Goal: Task Accomplishment & Management: Complete application form

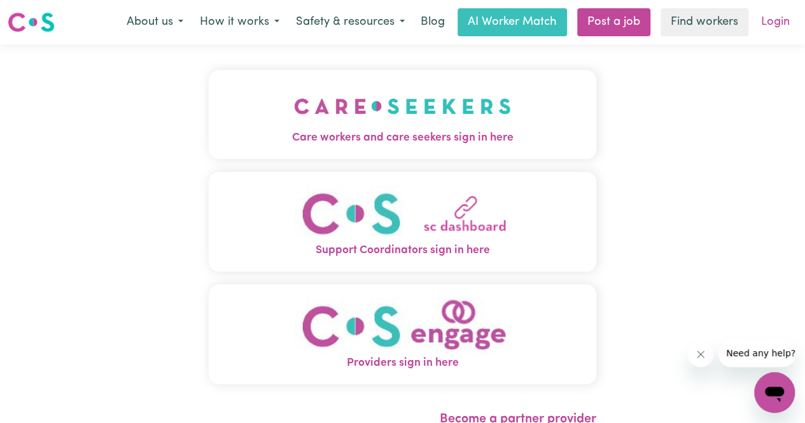
click at [768, 26] on link "Login" at bounding box center [776, 22] width 44 height 28
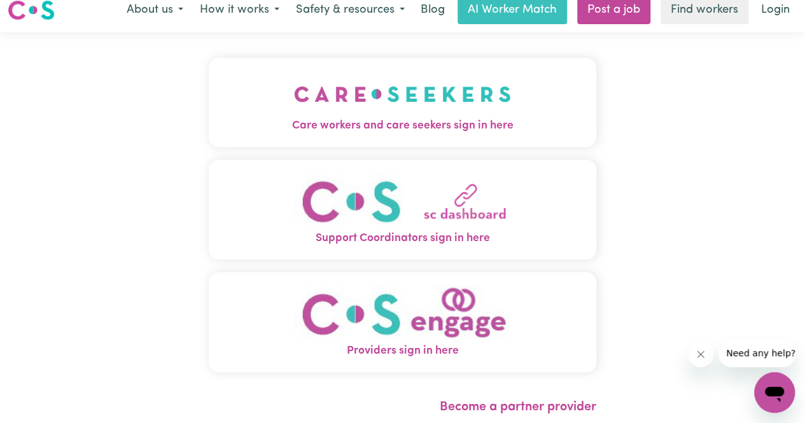
scroll to position [13, 0]
click at [432, 124] on span "Care workers and care seekers sign in here" at bounding box center [403, 125] width 388 height 17
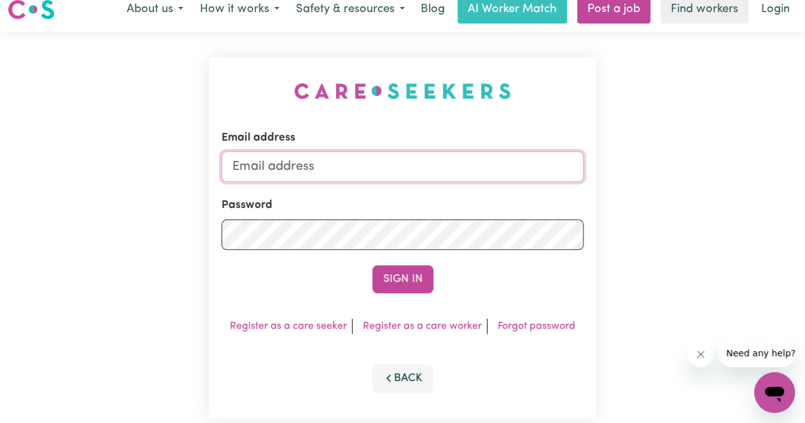
click at [350, 169] on input "Email address" at bounding box center [403, 167] width 362 height 31
type input "jmeduell@gmail.com"
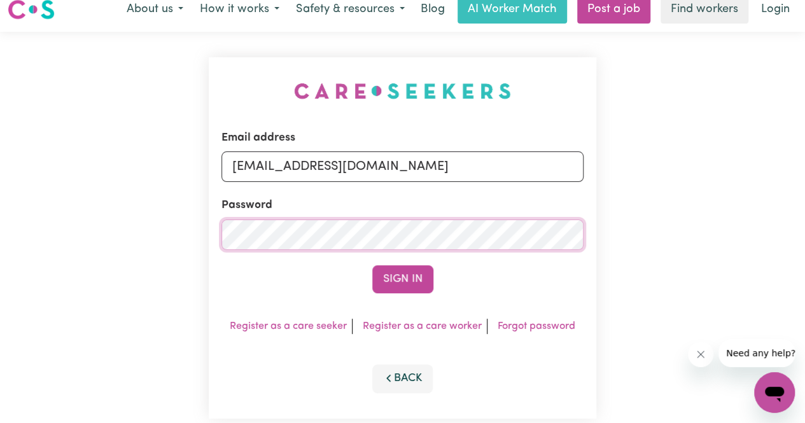
click at [372, 266] on button "Sign In" at bounding box center [402, 280] width 61 height 28
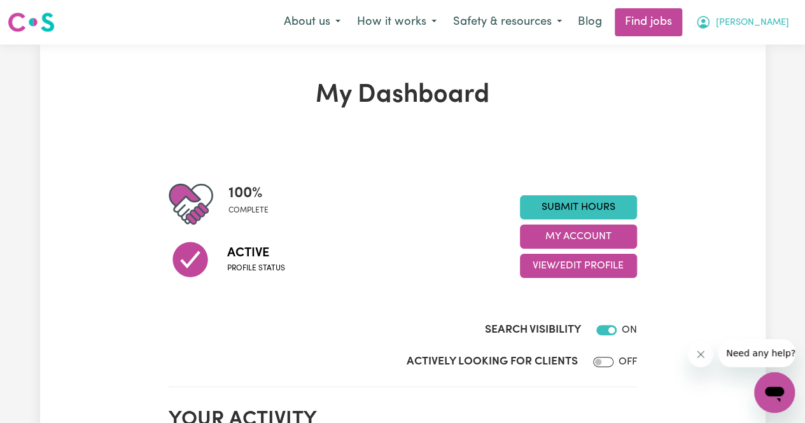
click at [781, 31] on button "[PERSON_NAME]" at bounding box center [743, 22] width 110 height 27
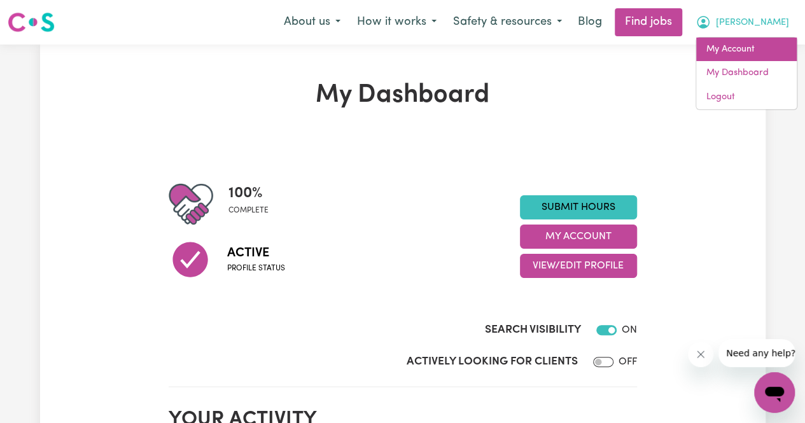
click at [765, 50] on link "My Account" at bounding box center [747, 50] width 101 height 24
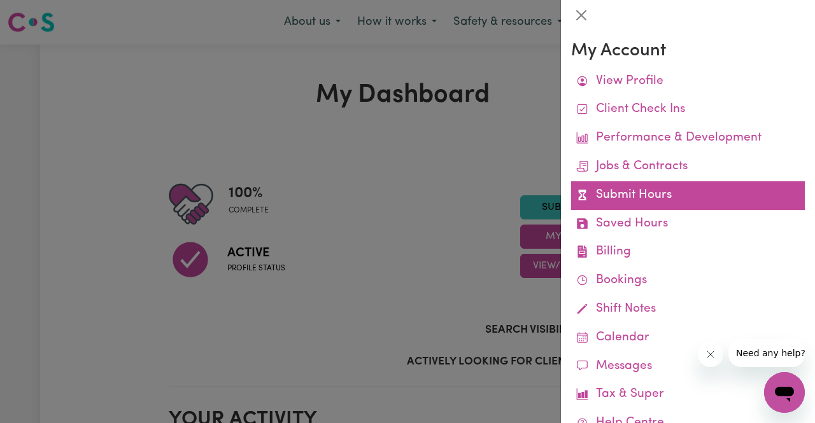
click at [644, 187] on link "Submit Hours" at bounding box center [688, 195] width 234 height 29
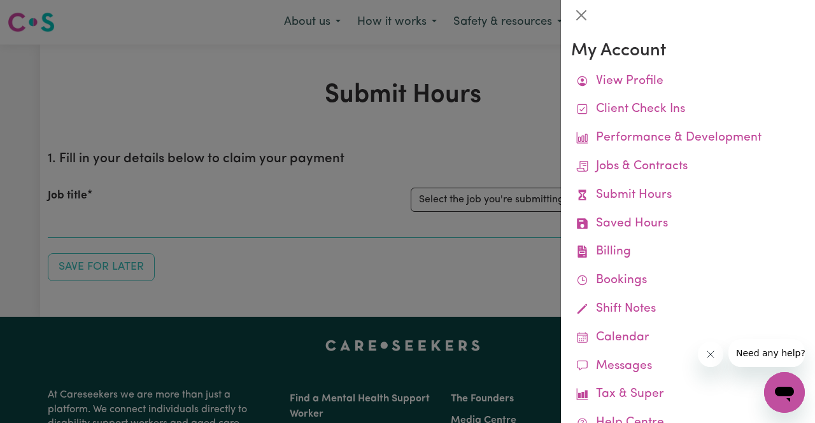
click at [434, 227] on div at bounding box center [407, 211] width 815 height 423
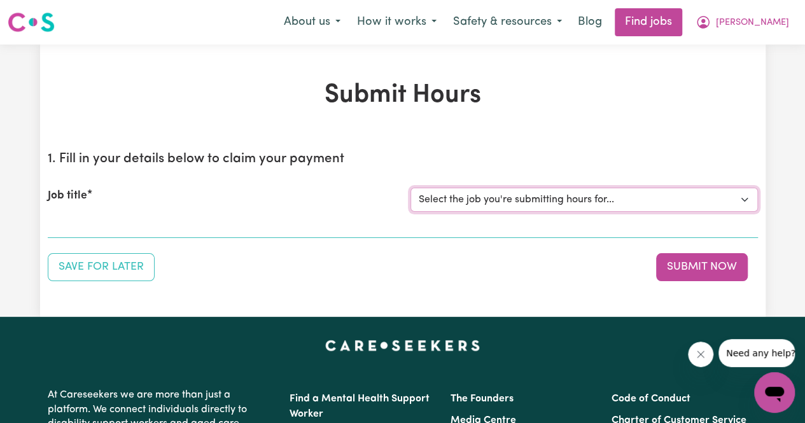
click at [451, 208] on select "Select the job you're submitting hours for... [Joshua Granvillani] Support Work…" at bounding box center [585, 200] width 348 height 24
select select "14115"
click at [411, 188] on select "Select the job you're submitting hours for... [Joshua Granvillani] Support Work…" at bounding box center [585, 200] width 348 height 24
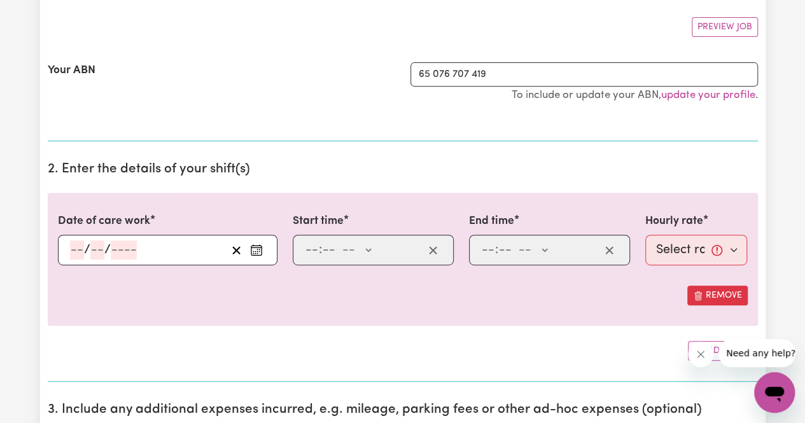
scroll to position [231, 0]
click at [260, 250] on icon "Enter the date of care work" at bounding box center [256, 249] width 13 height 13
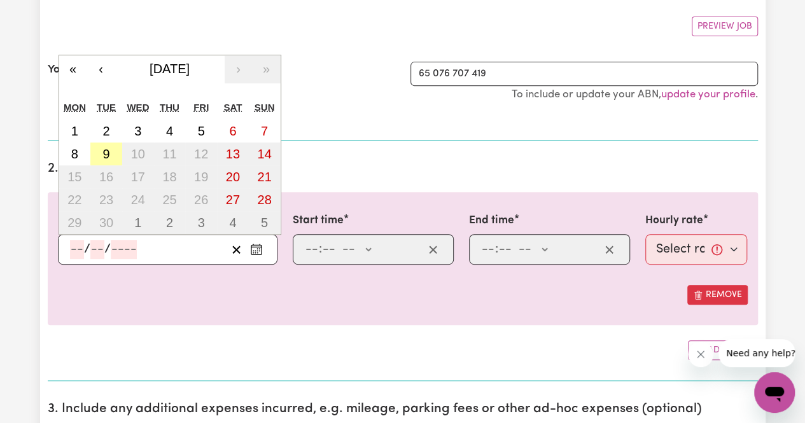
click at [106, 157] on abbr "9" at bounding box center [106, 154] width 7 height 14
type input "2025-09-09"
type input "9"
type input "2025"
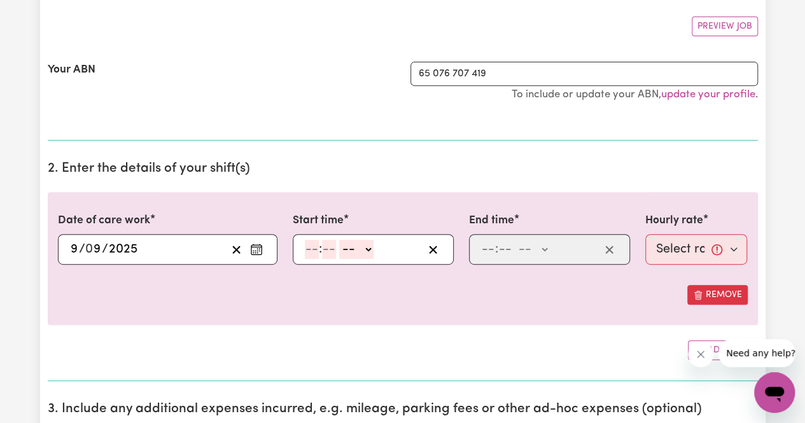
click at [311, 248] on input "number" at bounding box center [312, 249] width 14 height 19
type input "8"
type input "0"
click at [350, 246] on select "-- AM PM" at bounding box center [354, 249] width 34 height 19
select select "am"
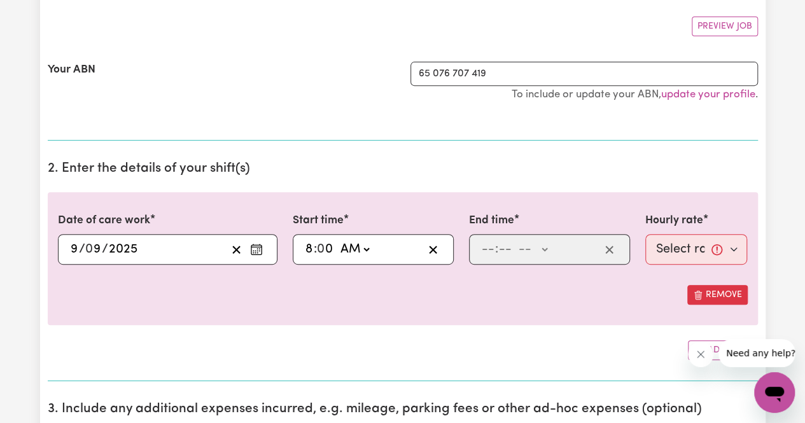
click at [337, 240] on select "-- AM PM" at bounding box center [354, 249] width 34 height 19
type input "08:00"
click at [486, 243] on input "number" at bounding box center [488, 249] width 14 height 19
type input "5"
type input "00"
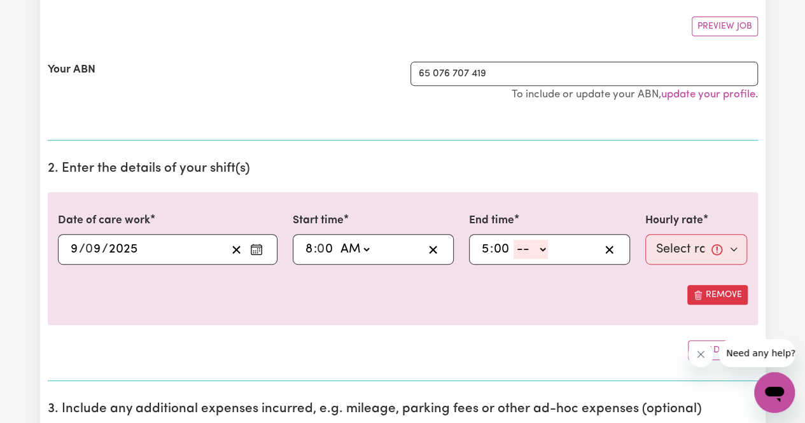
click at [527, 251] on select "-- AM PM" at bounding box center [531, 249] width 34 height 19
select select "pm"
click at [514, 240] on select "-- AM PM" at bounding box center [531, 249] width 34 height 19
type input "17:00"
type input "0"
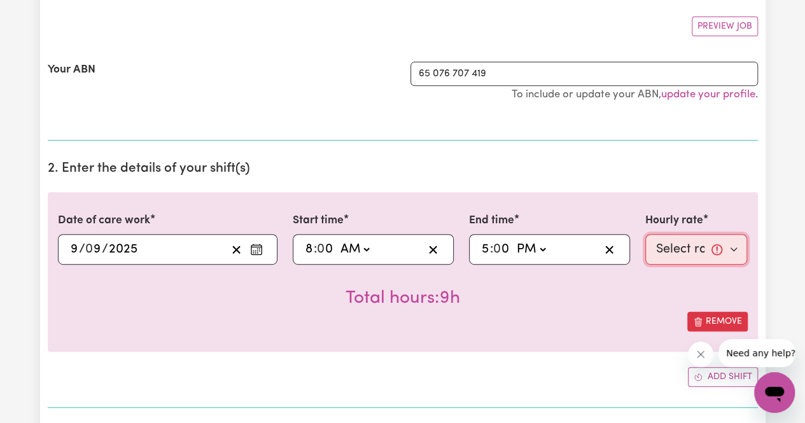
click at [669, 246] on select "Select rate... $61.07 (Weekday) $85.94 (Saturday) $110.81 (Sunday) $135.68 (Pub…" at bounding box center [697, 249] width 103 height 31
select select "61.07-Weekday"
click at [646, 234] on select "Select rate... $61.07 (Weekday) $85.94 (Saturday) $110.81 (Sunday) $135.68 (Pub…" at bounding box center [697, 249] width 103 height 31
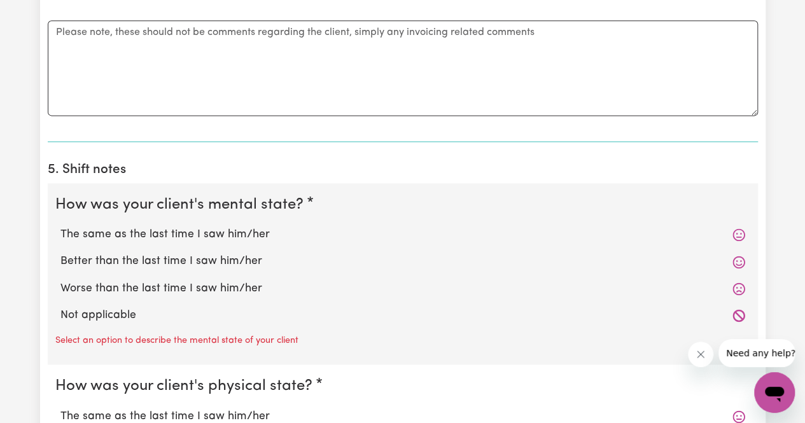
scroll to position [811, 0]
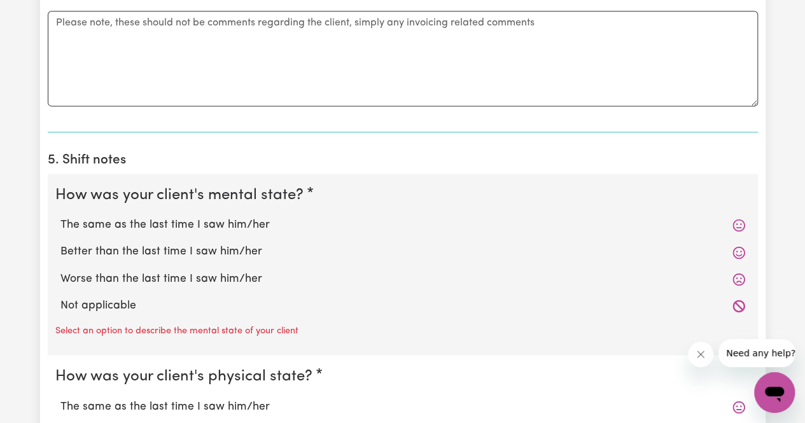
click at [248, 225] on label "The same as the last time I saw him/her" at bounding box center [402, 225] width 685 height 17
click at [60, 217] on input "The same as the last time I saw him/her" at bounding box center [60, 216] width 1 height 1
radio input "true"
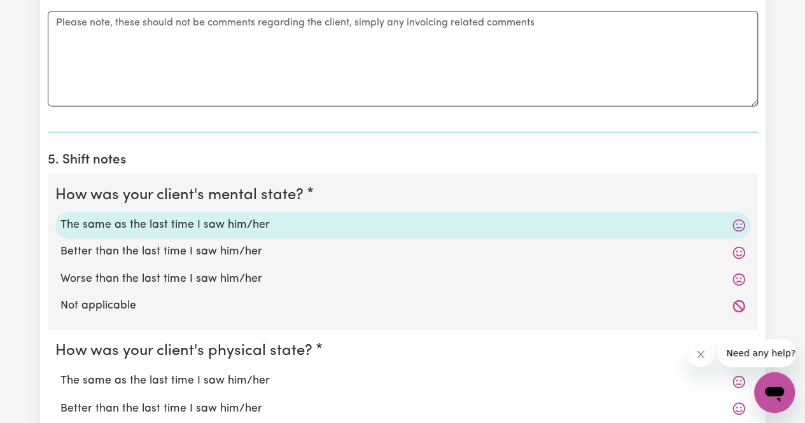
click at [214, 379] on label "The same as the last time I saw him/her" at bounding box center [402, 381] width 685 height 17
click at [60, 373] on input "The same as the last time I saw him/her" at bounding box center [60, 372] width 1 height 1
radio input "true"
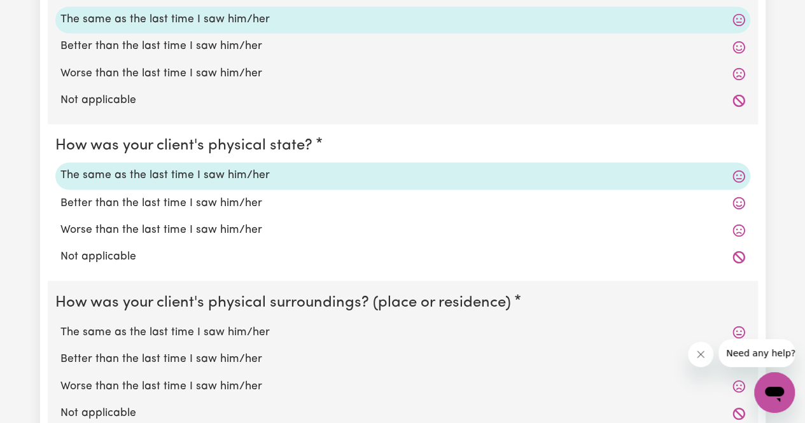
scroll to position [1018, 0]
click at [231, 329] on label "The same as the last time I saw him/her" at bounding box center [402, 331] width 685 height 17
click at [60, 323] on input "The same as the last time I saw him/her" at bounding box center [60, 323] width 1 height 1
radio input "true"
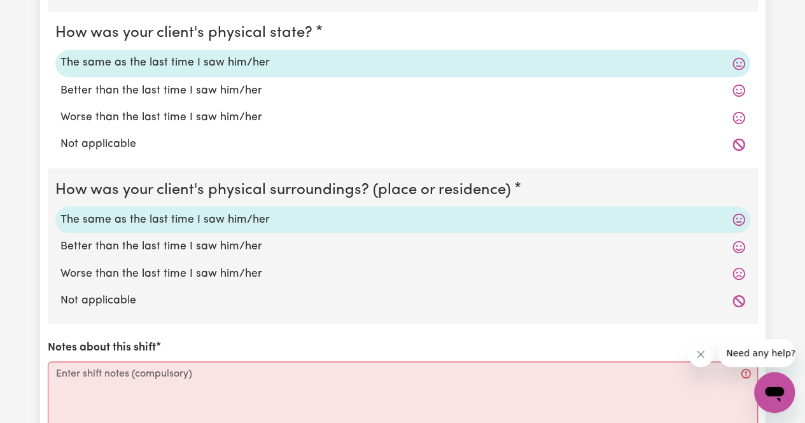
scroll to position [1131, 0]
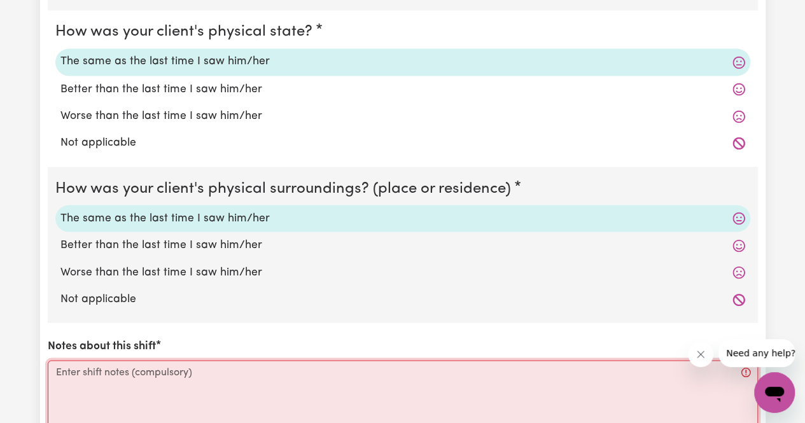
click at [175, 369] on textarea "Notes about this shift" at bounding box center [403, 408] width 711 height 96
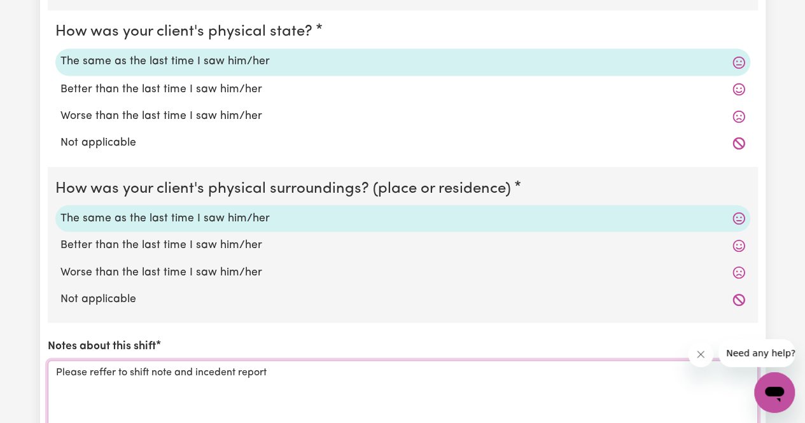
click at [213, 367] on textarea "Please reffer to shift note and incedent report" at bounding box center [403, 408] width 711 height 96
click at [97, 365] on textarea "Please reffer to shift note and incident report" at bounding box center [403, 408] width 711 height 96
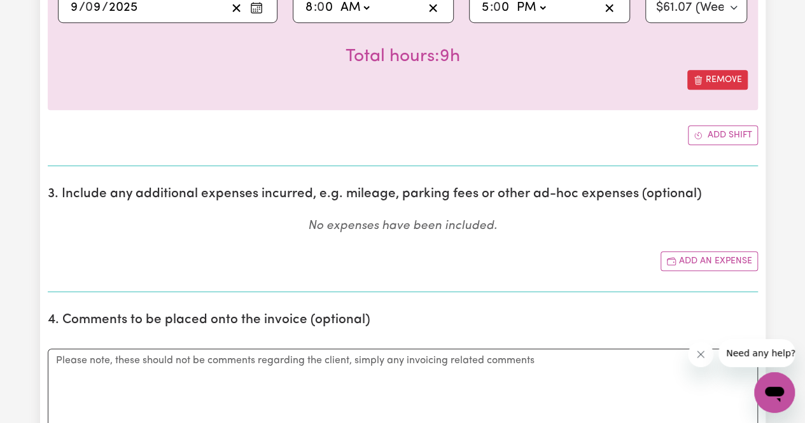
scroll to position [0, 0]
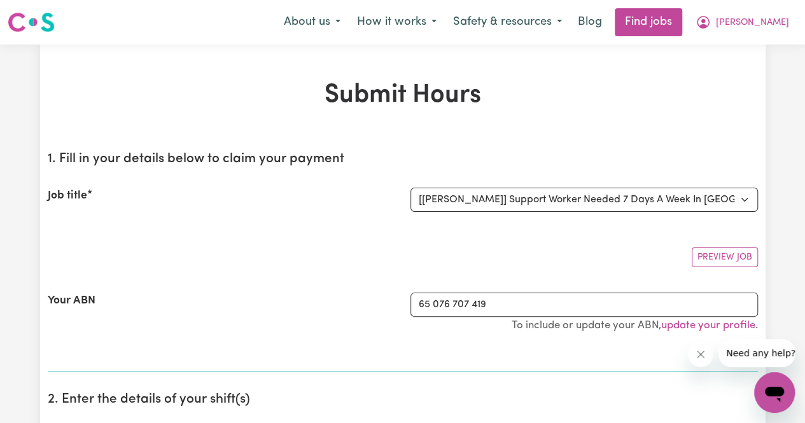
type textarea "Please refer to shift note and incident report"
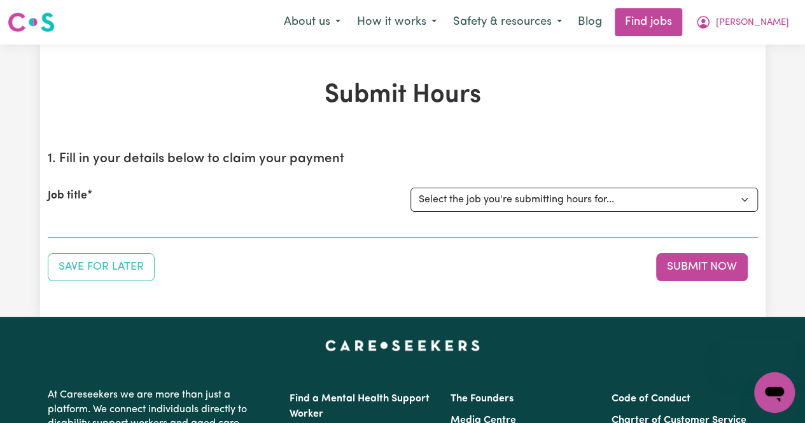
click at [781, 24] on span "[PERSON_NAME]" at bounding box center [752, 23] width 73 height 14
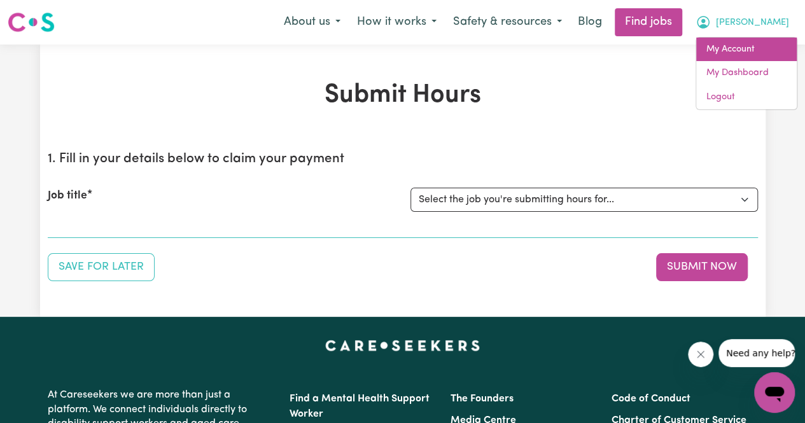
click at [728, 55] on link "My Account" at bounding box center [747, 50] width 101 height 24
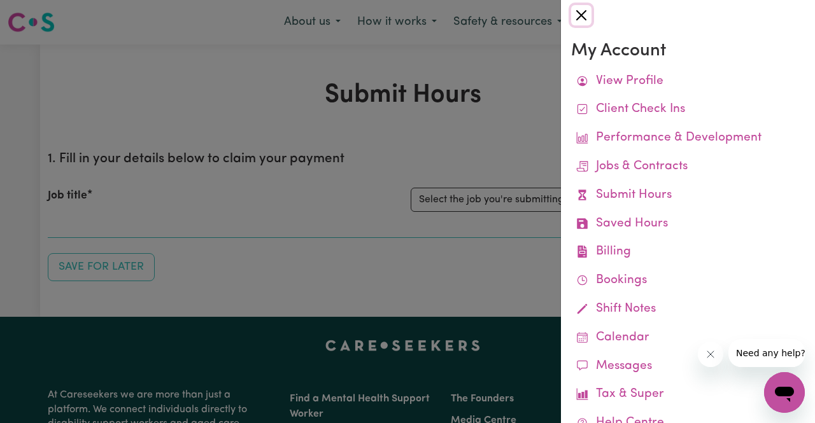
click at [587, 23] on button "Close" at bounding box center [581, 15] width 20 height 20
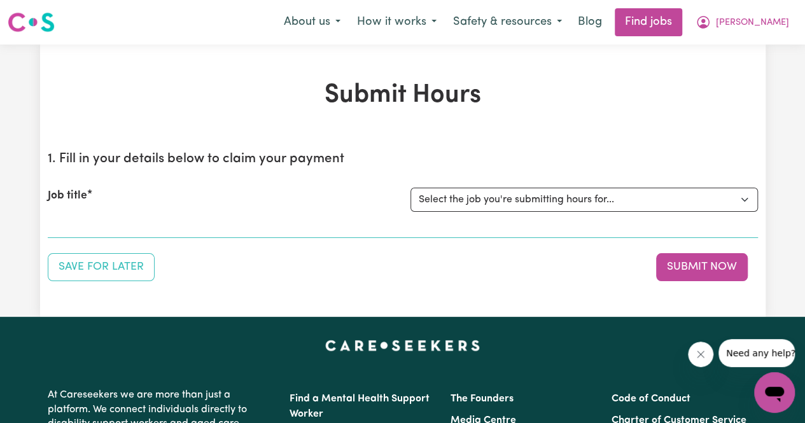
drag, startPoint x: 623, startPoint y: 62, endPoint x: 615, endPoint y: 83, distance: 23.0
click at [615, 83] on div "Submit Hours 1. Fill in your details below to claim your payment Job title Sele…" at bounding box center [403, 181] width 726 height 273
click at [571, 20] on button "Safety & resources" at bounding box center [507, 22] width 125 height 27
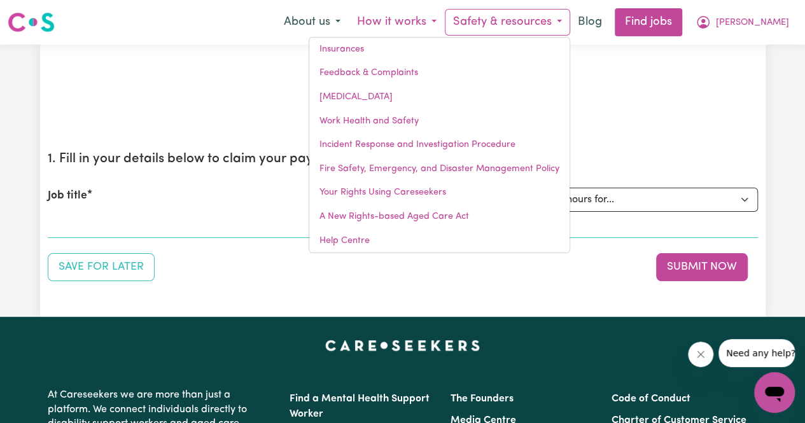
click at [443, 25] on button "How it works" at bounding box center [397, 22] width 96 height 27
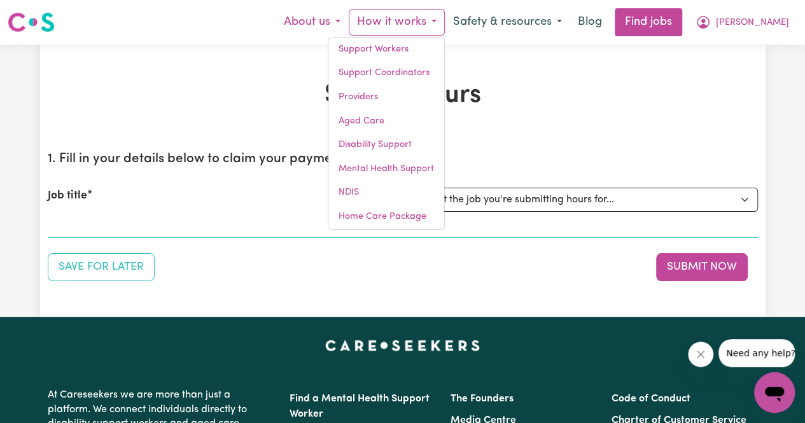
click at [349, 24] on button "About us" at bounding box center [312, 22] width 73 height 27
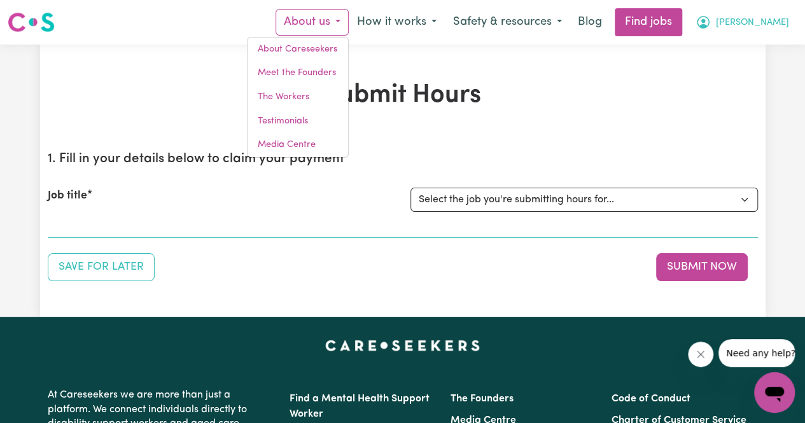
click at [762, 29] on button "[PERSON_NAME]" at bounding box center [743, 22] width 110 height 27
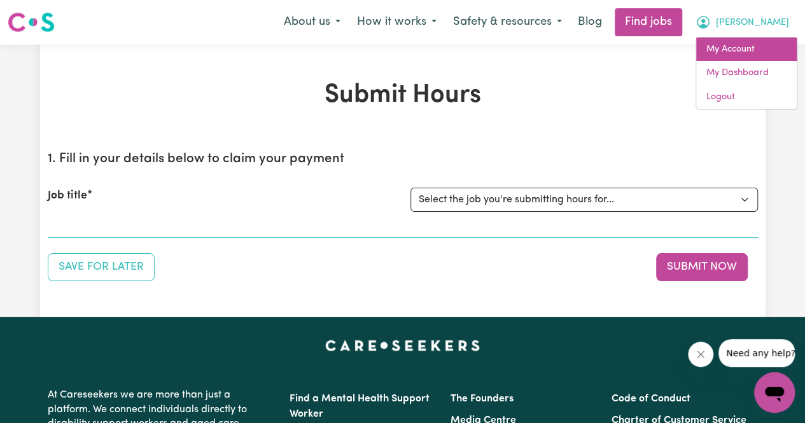
click at [729, 51] on link "My Account" at bounding box center [747, 50] width 101 height 24
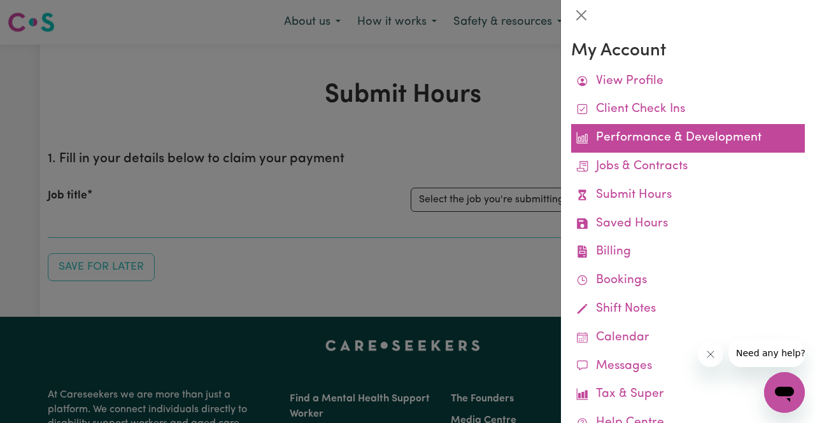
click at [690, 134] on link "Performance & Development" at bounding box center [688, 138] width 234 height 29
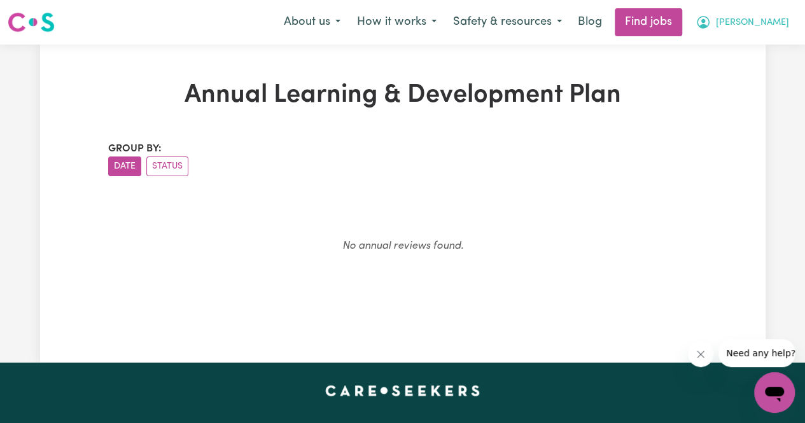
click at [777, 24] on span "[PERSON_NAME]" at bounding box center [752, 23] width 73 height 14
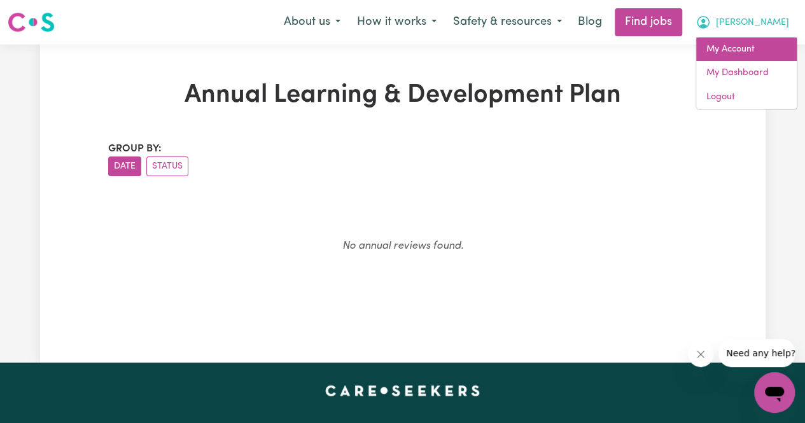
click at [749, 50] on link "My Account" at bounding box center [747, 50] width 101 height 24
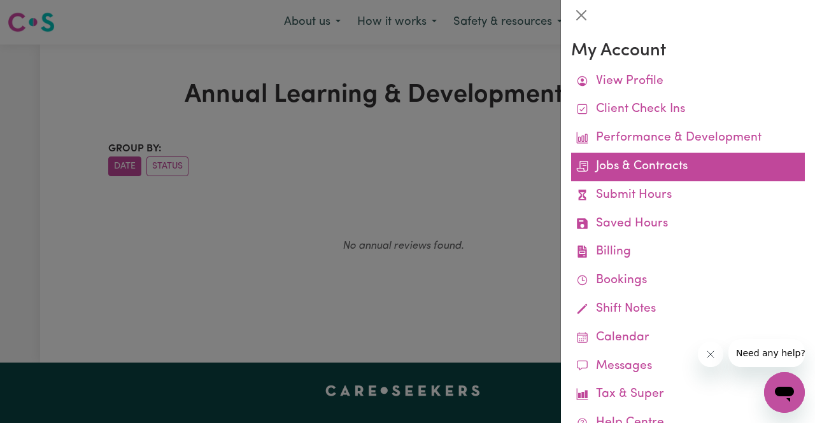
scroll to position [27, 0]
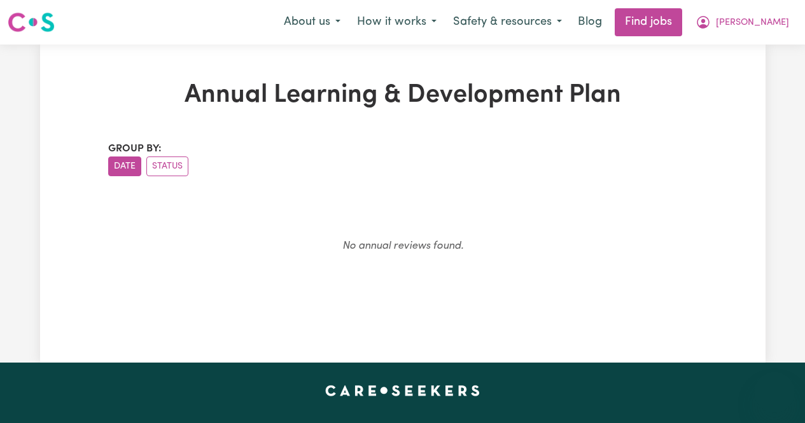
click at [774, 19] on span "[PERSON_NAME]" at bounding box center [752, 23] width 73 height 14
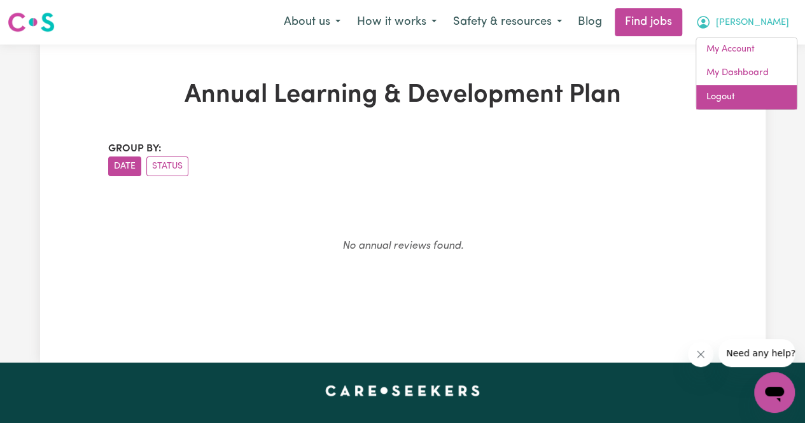
click at [713, 104] on link "Logout" at bounding box center [747, 97] width 101 height 24
